Goal: Task Accomplishment & Management: Use online tool/utility

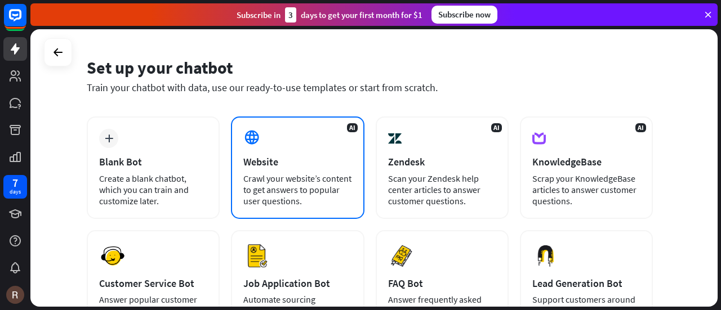
scroll to position [31, 0]
click at [297, 177] on div "Crawl your website’s content to get answers to popular user questions." at bounding box center [297, 190] width 108 height 34
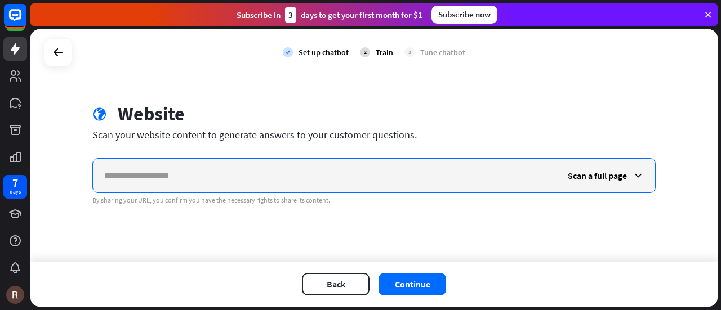
paste input "**********"
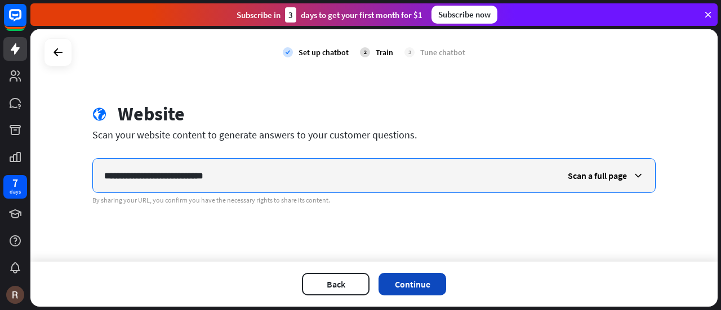
type input "**********"
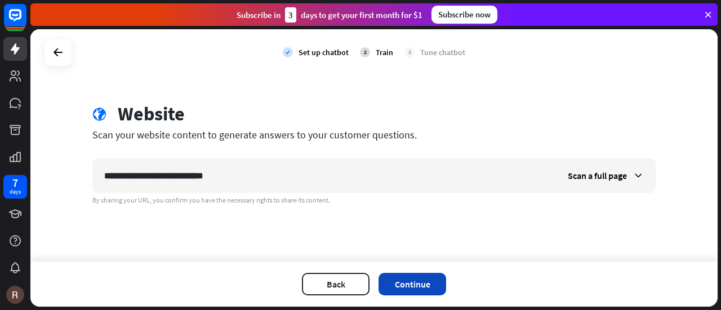
click at [425, 282] on button "Continue" at bounding box center [413, 284] width 68 height 23
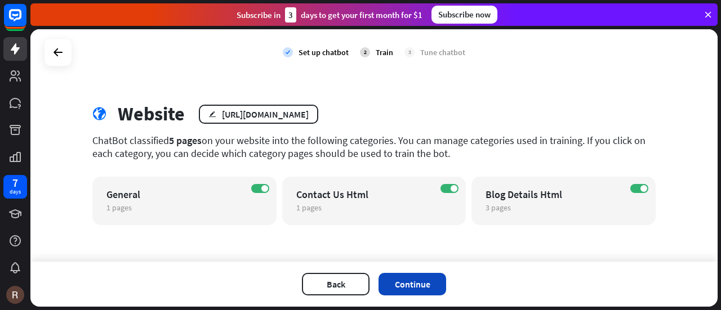
click at [420, 281] on button "Continue" at bounding box center [413, 284] width 68 height 23
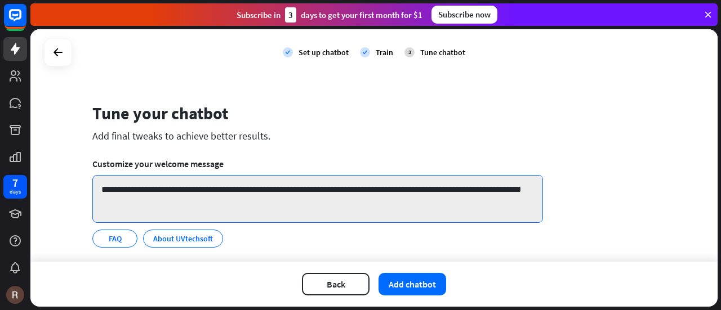
click at [427, 187] on textarea "**********" at bounding box center [317, 199] width 451 height 48
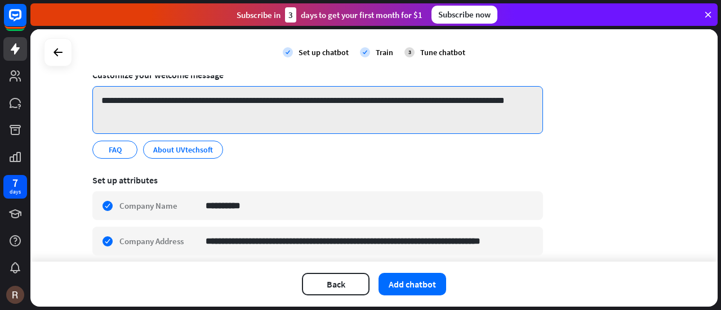
scroll to position [94, 0]
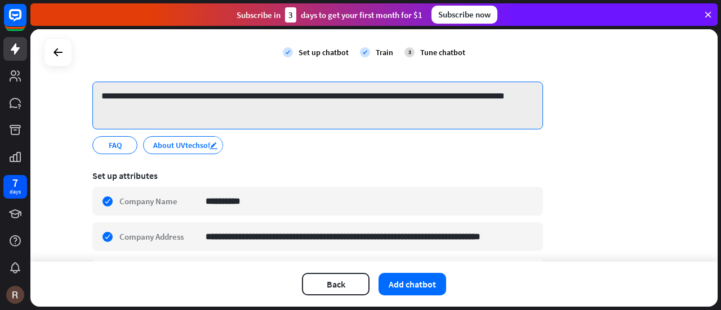
type textarea "**********"
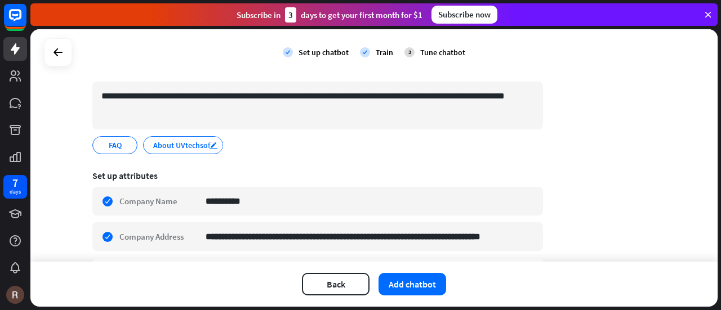
click at [210, 145] on icon "edit" at bounding box center [213, 145] width 9 height 8
click at [188, 145] on input "**********" at bounding box center [184, 145] width 65 height 10
type input "**********"
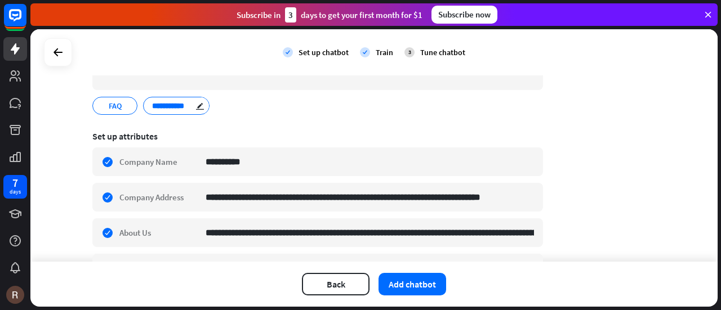
scroll to position [136, 0]
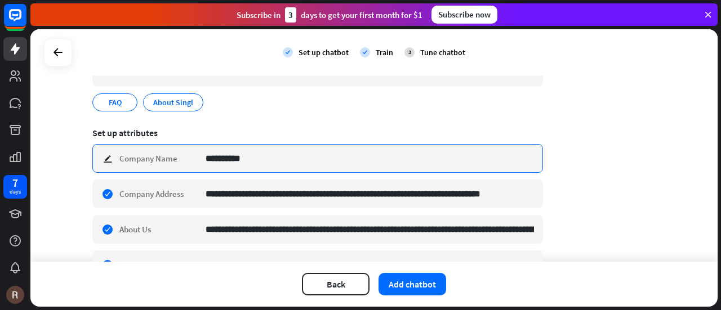
click at [223, 158] on input "**********" at bounding box center [370, 159] width 328 height 28
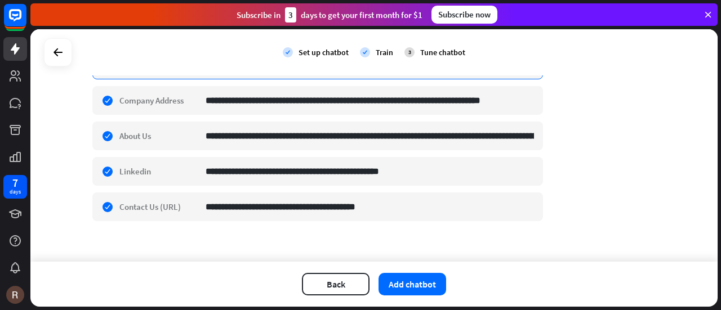
scroll to position [237, 0]
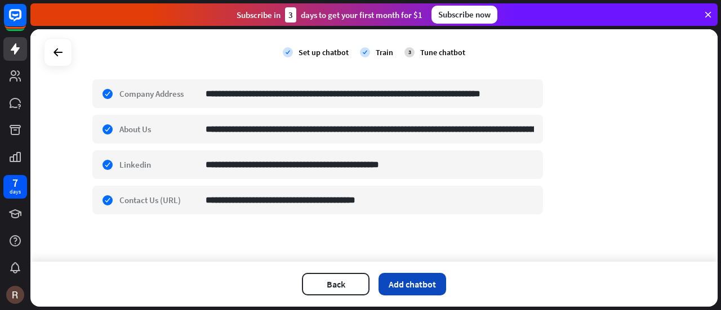
type input "*****"
click at [408, 281] on button "Add chatbot" at bounding box center [413, 284] width 68 height 23
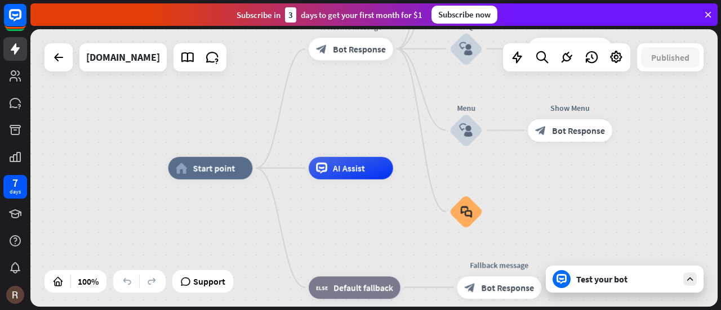
click at [591, 286] on div "Test your bot" at bounding box center [625, 279] width 158 height 27
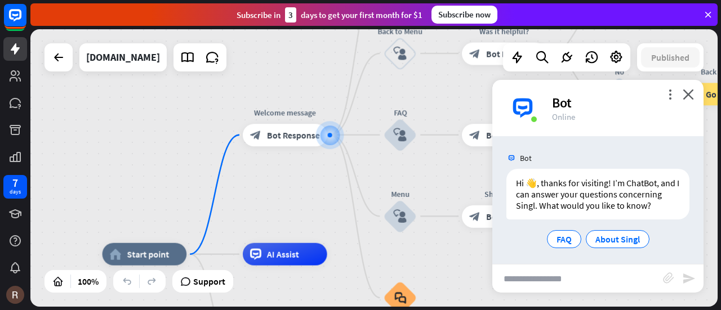
scroll to position [14, 0]
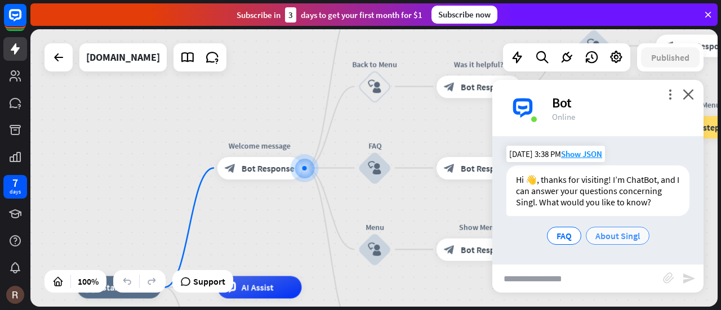
click at [612, 236] on span "About Singl" at bounding box center [617, 235] width 45 height 11
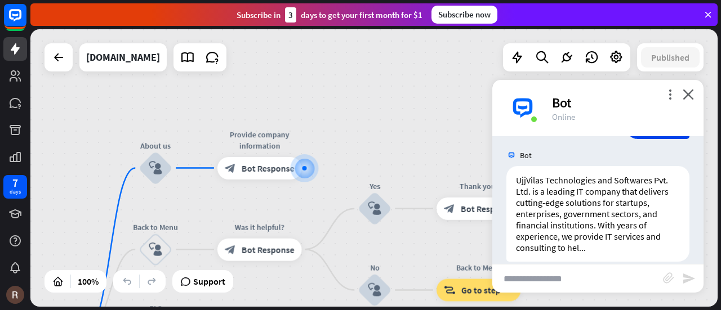
scroll to position [136, 0]
click at [583, 159] on span "Show JSON" at bounding box center [581, 154] width 41 height 11
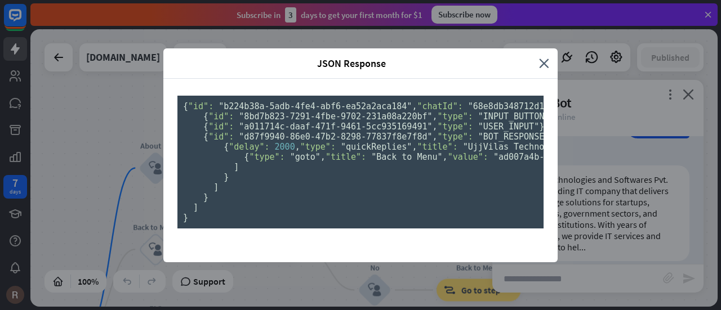
scroll to position [386, 0]
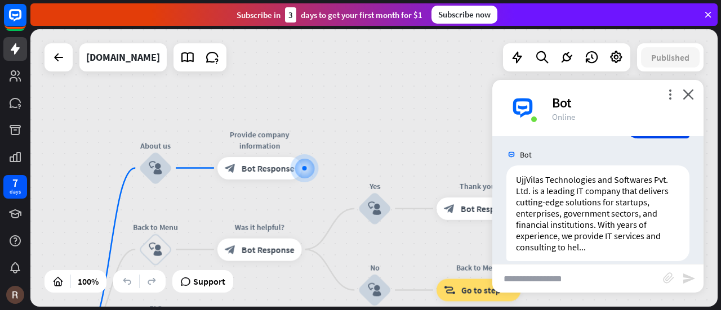
click at [584, 114] on div "JSON Response close { "id": "b224b38a-5adb-4fe4-abf6-ea52a2aca184" , "chatId": …" at bounding box center [360, 155] width 721 height 310
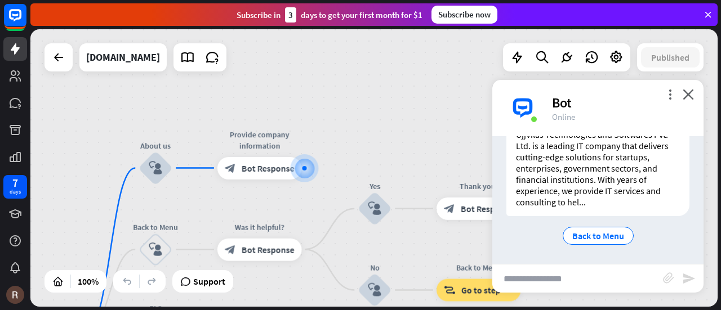
click at [517, 277] on input "text" at bounding box center [577, 279] width 171 height 28
type input "**********"
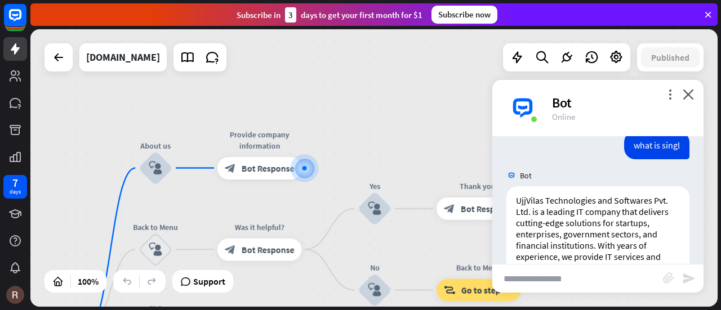
scroll to position [370, 0]
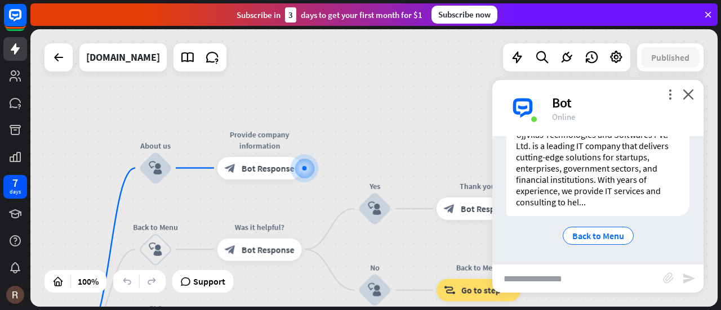
click at [598, 240] on span "Back to Menu" at bounding box center [598, 235] width 52 height 11
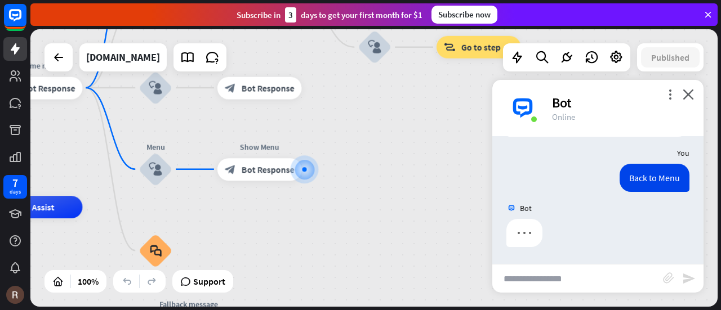
scroll to position [450, 0]
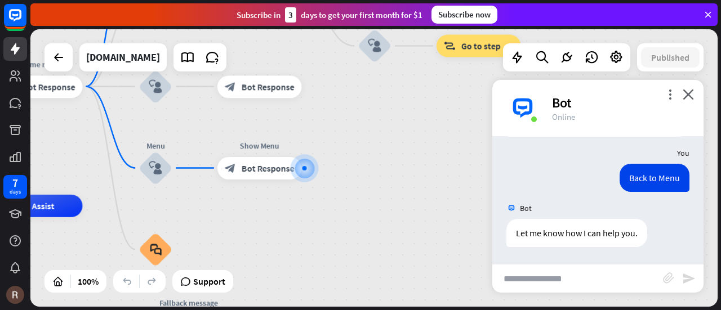
click at [666, 101] on div "Bot" at bounding box center [621, 102] width 138 height 17
click at [668, 94] on icon "more_vert" at bounding box center [670, 94] width 11 height 11
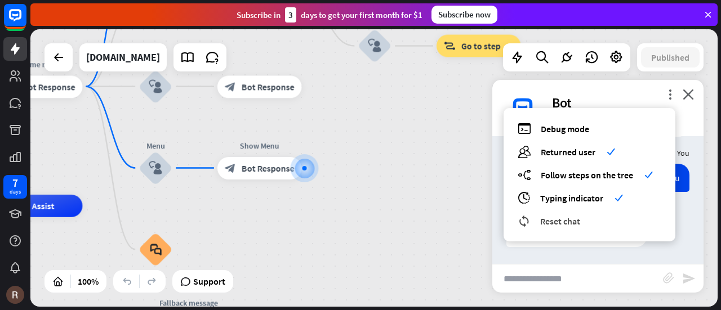
click at [561, 221] on span "Reset chat" at bounding box center [560, 221] width 40 height 11
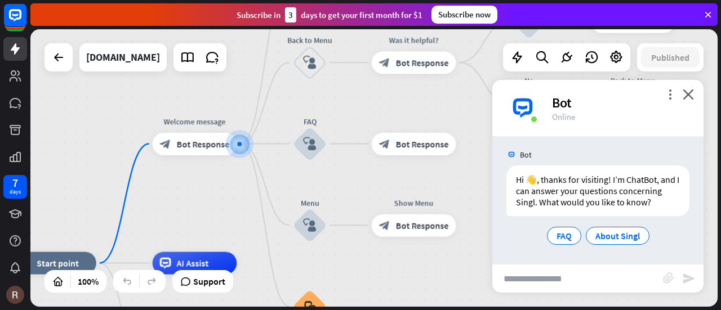
scroll to position [14, 0]
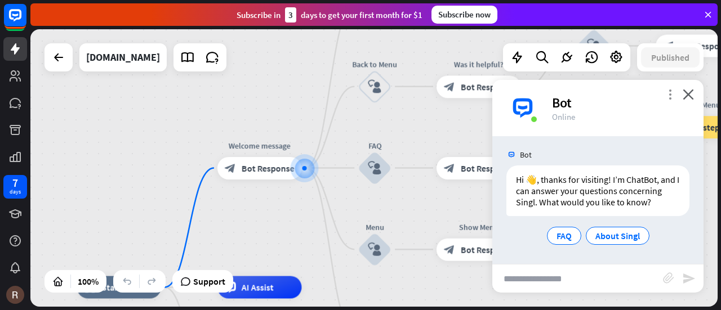
click at [669, 99] on icon "more_vert" at bounding box center [670, 94] width 11 height 11
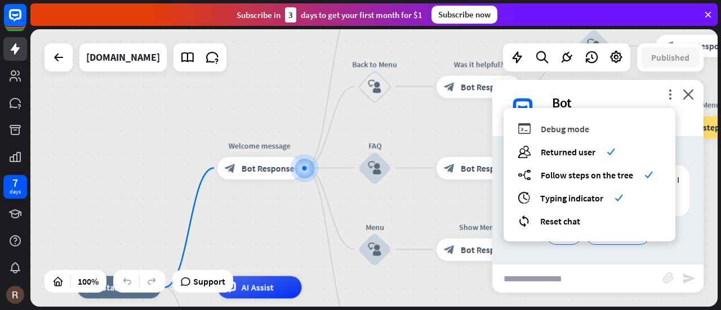
click at [582, 128] on span "Debug mode" at bounding box center [565, 128] width 48 height 11
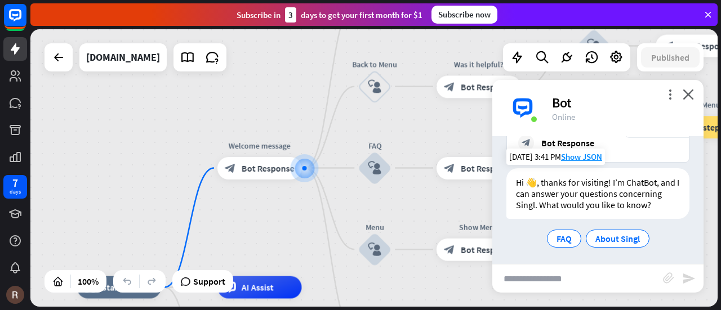
scroll to position [170, 0]
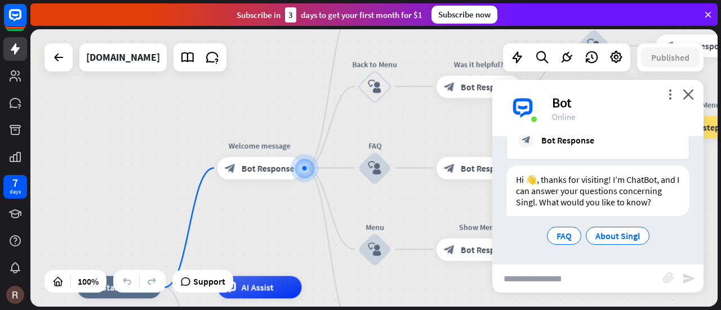
click at [524, 277] on input "text" at bounding box center [577, 279] width 171 height 28
click at [603, 236] on span "About Singl" at bounding box center [617, 235] width 45 height 11
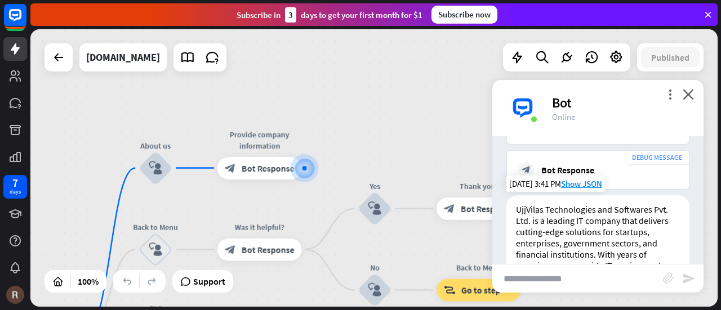
scroll to position [384, 0]
click at [571, 176] on div "Bot Response" at bounding box center [567, 169] width 53 height 11
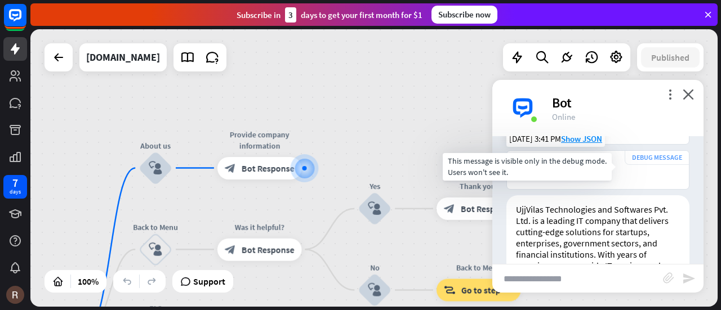
click at [660, 161] on div "DEBUG MESSAGE" at bounding box center [657, 157] width 65 height 15
click at [643, 165] on div "DEBUG MESSAGE" at bounding box center [657, 157] width 65 height 15
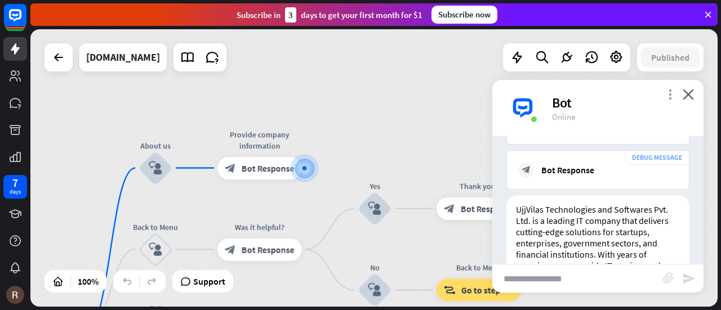
click at [665, 91] on icon "more_vert" at bounding box center [670, 94] width 11 height 11
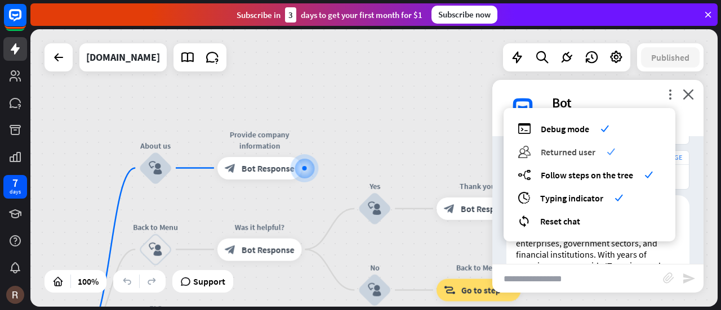
click at [582, 156] on span "Returned user" at bounding box center [568, 151] width 55 height 11
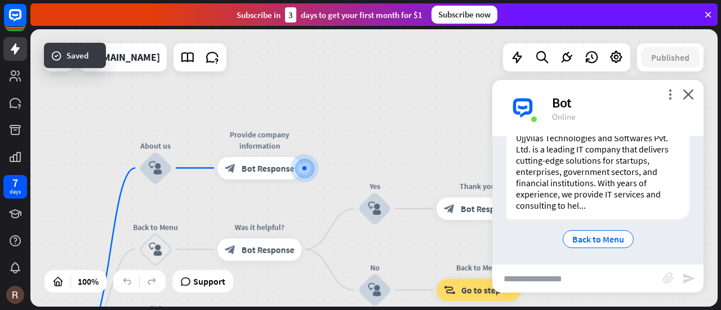
scroll to position [468, 0]
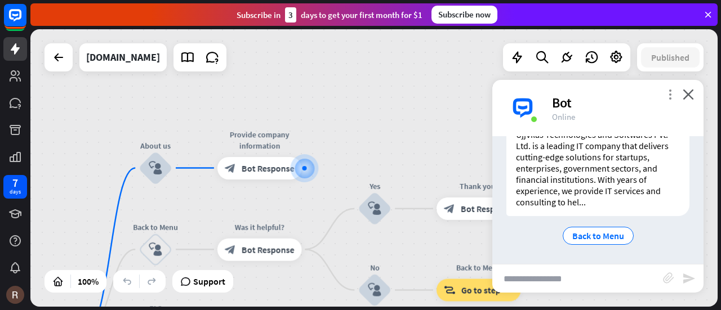
click at [668, 95] on icon "more_vert" at bounding box center [670, 94] width 11 height 11
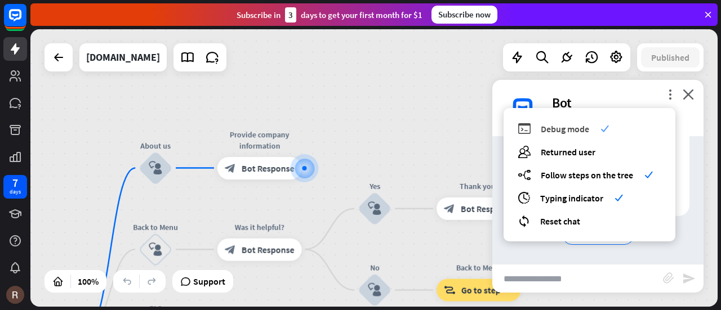
click at [589, 126] on div "debug Debug mode check" at bounding box center [590, 128] width 144 height 13
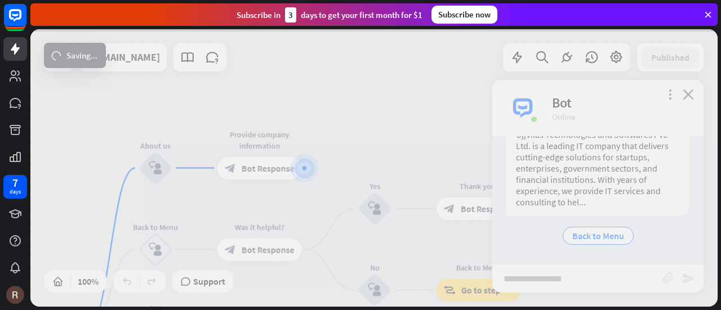
scroll to position [192, 0]
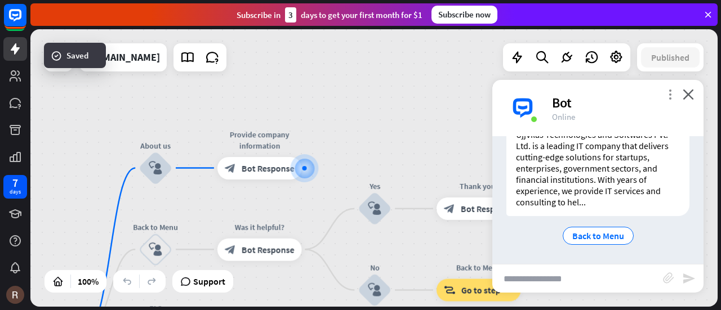
click at [666, 99] on icon "more_vert" at bounding box center [670, 94] width 11 height 11
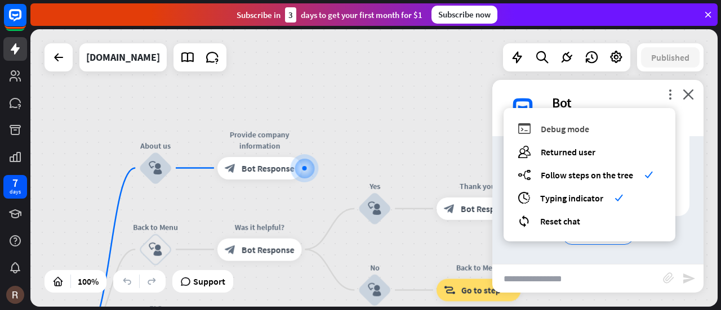
click at [585, 131] on span "Debug mode" at bounding box center [565, 128] width 48 height 11
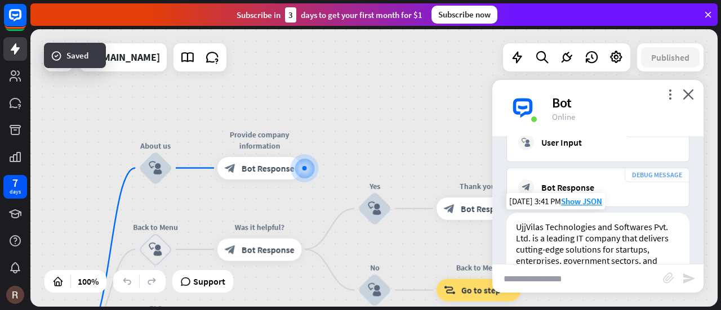
scroll to position [366, 0]
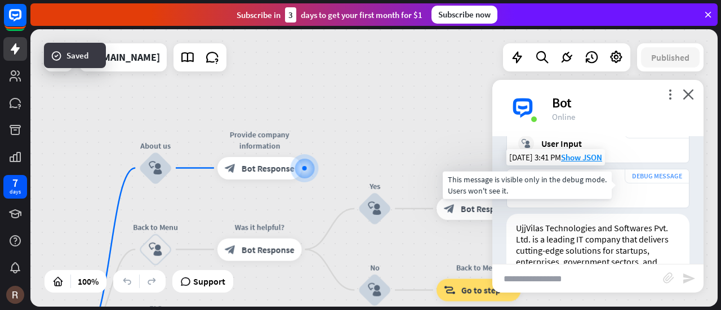
click at [653, 184] on div "DEBUG MESSAGE" at bounding box center [657, 176] width 65 height 15
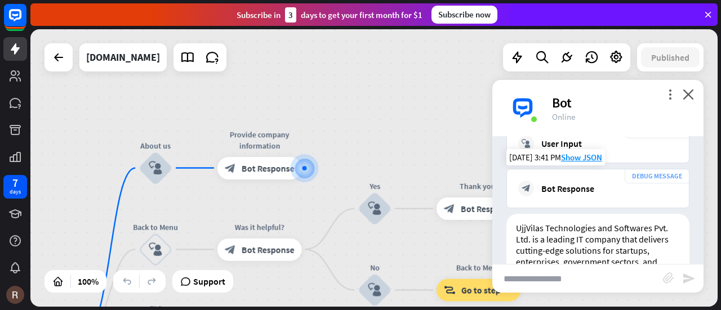
drag, startPoint x: 653, startPoint y: 184, endPoint x: 567, endPoint y: 199, distance: 87.0
click at [567, 199] on div "DEBUG MESSAGE block_bot_response Bot Response" at bounding box center [597, 188] width 183 height 39
click at [567, 194] on div "Bot Response" at bounding box center [567, 188] width 53 height 11
drag, startPoint x: 525, startPoint y: 200, endPoint x: 582, endPoint y: 202, distance: 57.5
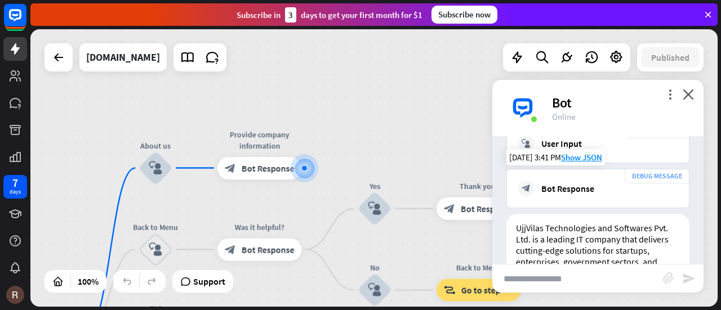
click at [582, 197] on div "block_bot_response Bot Response" at bounding box center [597, 189] width 159 height 16
click at [582, 194] on div "Bot Response" at bounding box center [567, 188] width 53 height 11
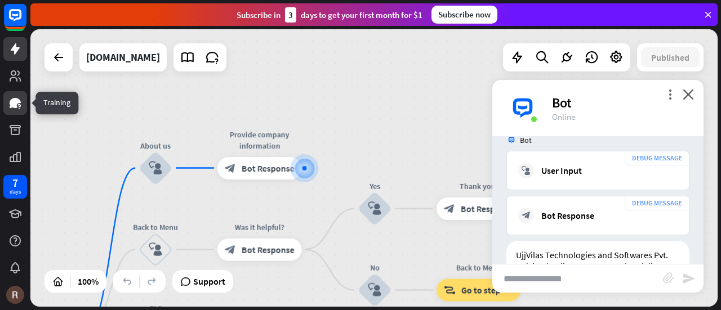
click at [14, 104] on icon at bounding box center [15, 103] width 11 height 10
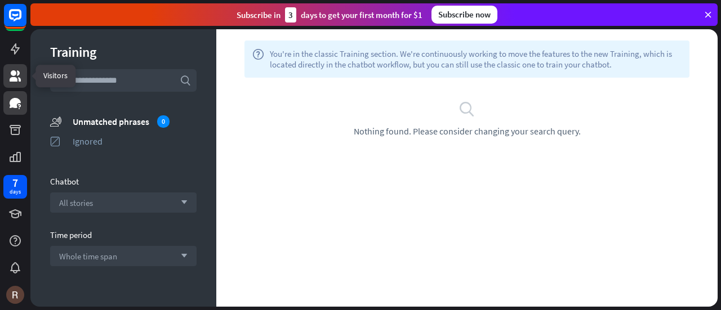
click at [21, 74] on icon at bounding box center [15, 76] width 14 height 14
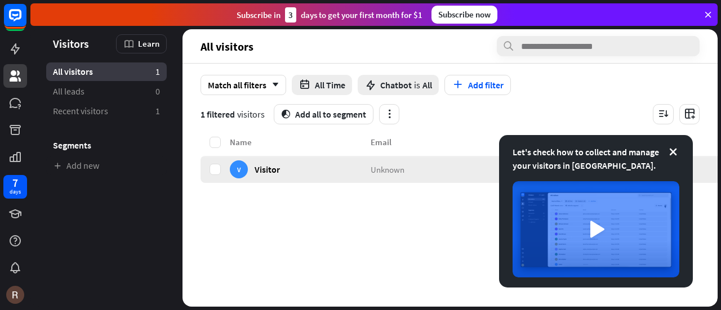
click at [272, 172] on span "Visitor" at bounding box center [267, 169] width 25 height 11
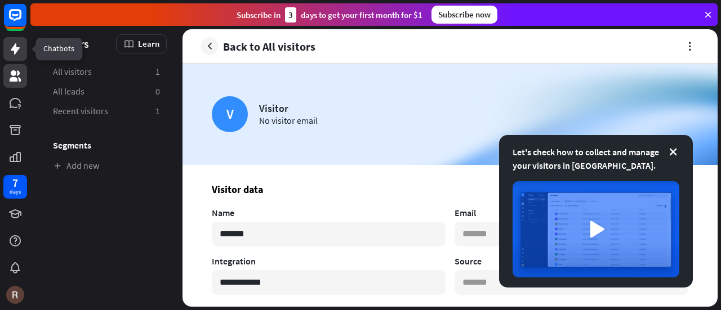
click at [15, 52] on icon at bounding box center [15, 48] width 9 height 11
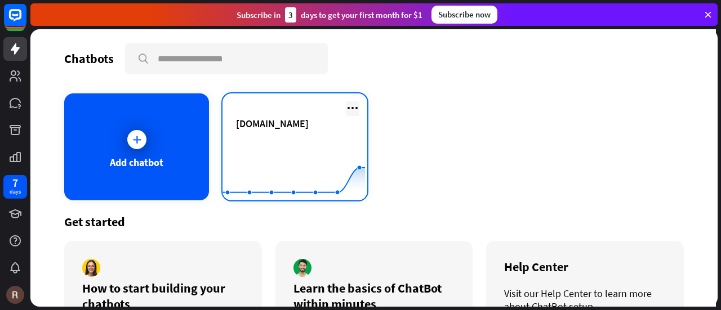
click at [346, 104] on icon at bounding box center [353, 108] width 14 height 14
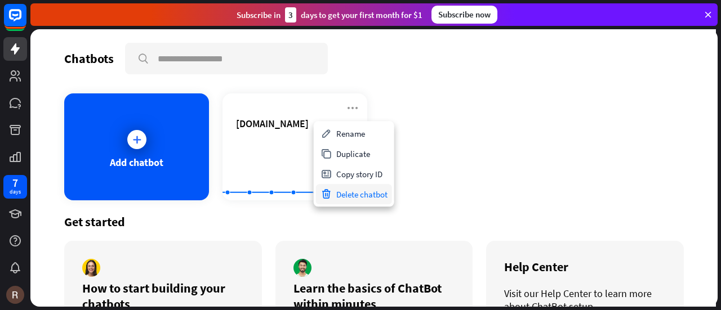
click at [353, 199] on div "Delete chatbot" at bounding box center [354, 194] width 76 height 20
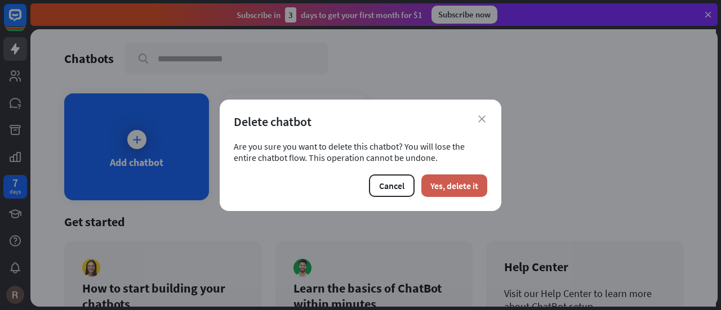
click at [444, 194] on button "Yes, delete it" at bounding box center [454, 186] width 66 height 23
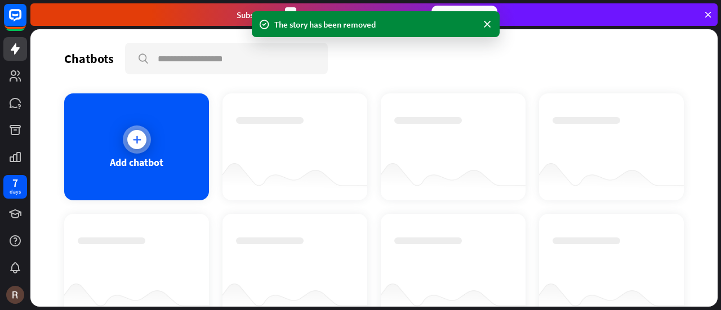
click at [136, 148] on div at bounding box center [136, 139] width 19 height 19
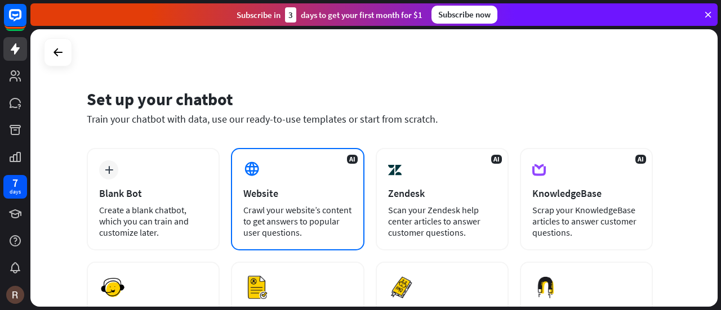
click at [297, 213] on div "Crawl your website’s content to get answers to popular user questions." at bounding box center [297, 221] width 108 height 34
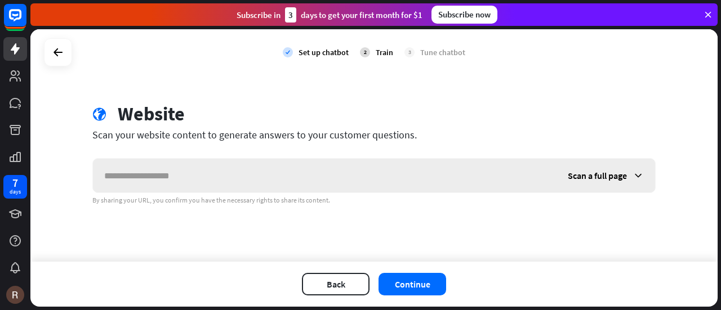
click at [233, 175] on input "text" at bounding box center [325, 176] width 464 height 34
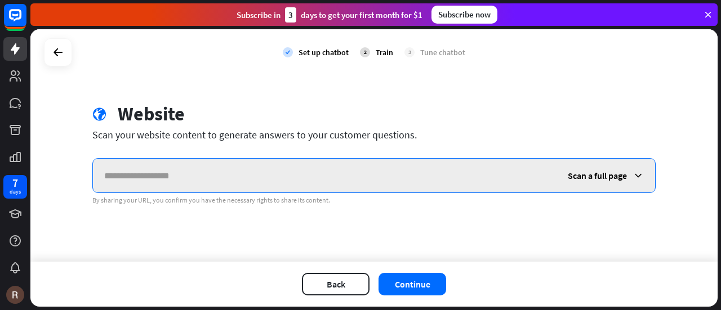
paste input "**********"
type input "**********"
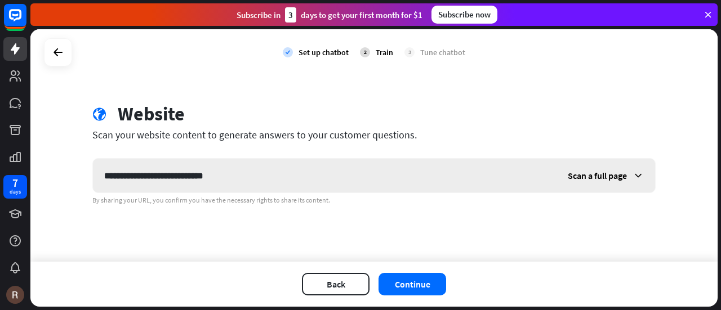
click at [624, 176] on span "Scan a full page" at bounding box center [597, 175] width 59 height 11
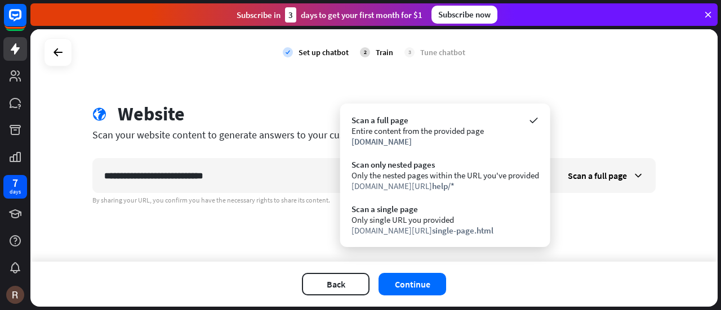
click at [625, 137] on div "Scan your website content to generate answers to your customer questions." at bounding box center [373, 134] width 563 height 13
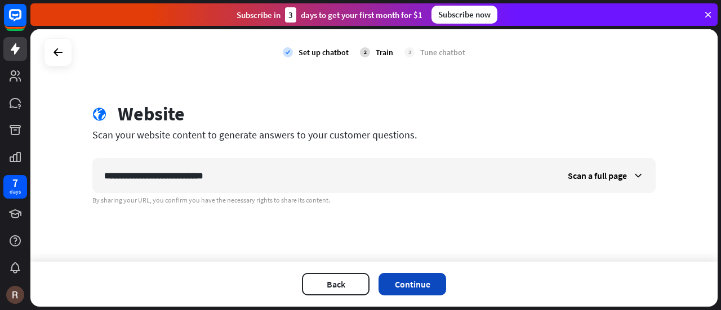
click at [407, 284] on button "Continue" at bounding box center [413, 284] width 68 height 23
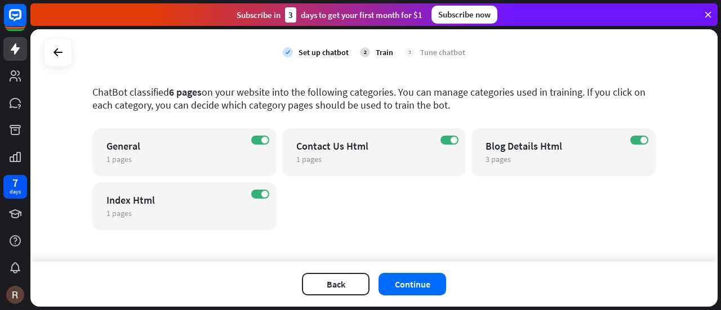
scroll to position [53, 0]
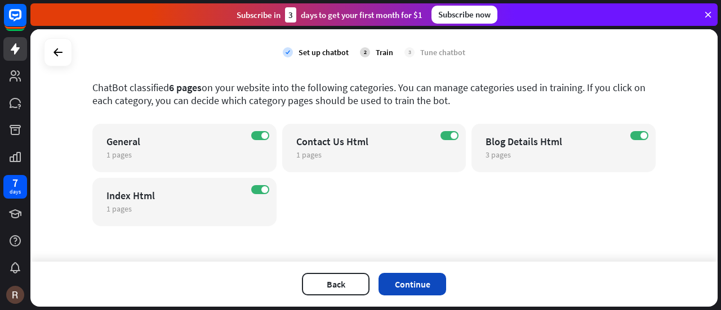
click at [416, 278] on button "Continue" at bounding box center [413, 284] width 68 height 23
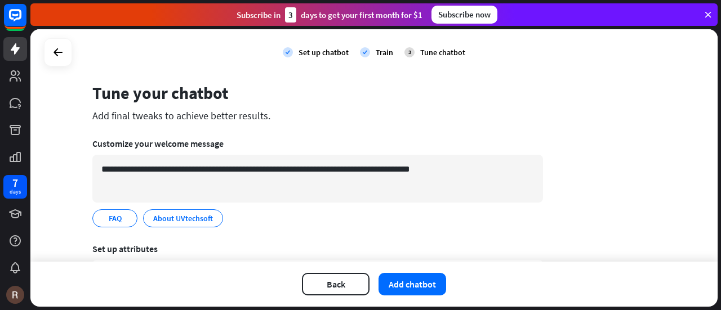
scroll to position [0, 0]
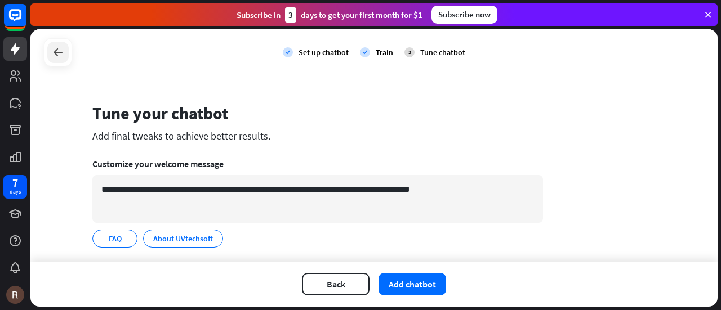
click at [55, 47] on icon at bounding box center [58, 53] width 14 height 14
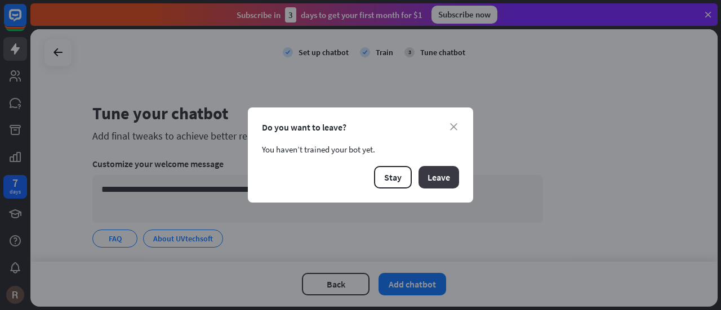
click at [453, 177] on button "Leave" at bounding box center [439, 177] width 41 height 23
